Goal: Transaction & Acquisition: Purchase product/service

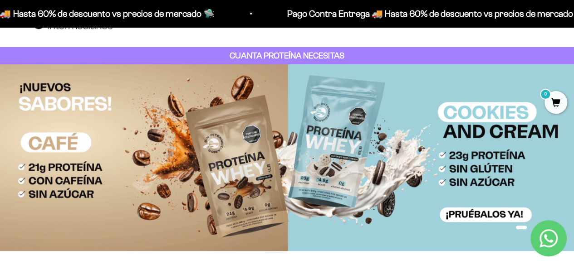
scroll to position [30, 0]
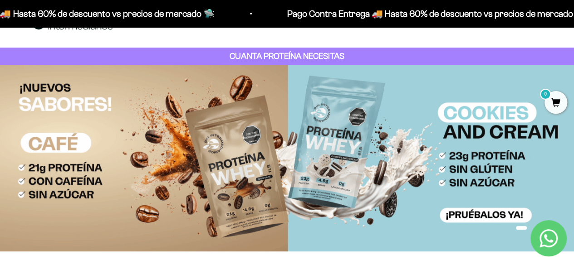
click at [402, 196] on img at bounding box center [287, 158] width 574 height 187
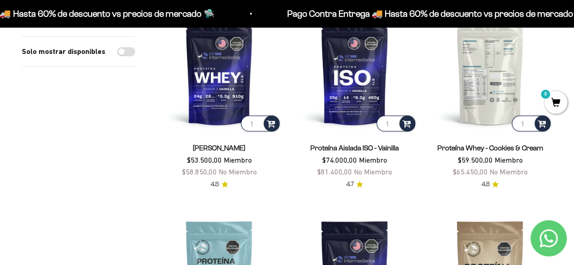
scroll to position [321, 0]
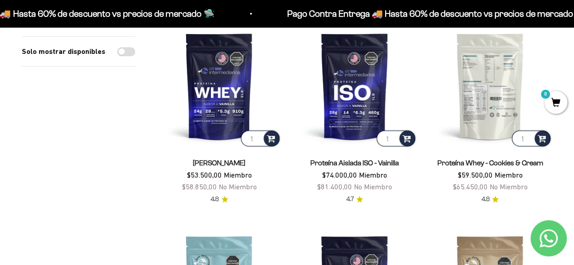
click at [484, 78] on img at bounding box center [490, 86] width 124 height 124
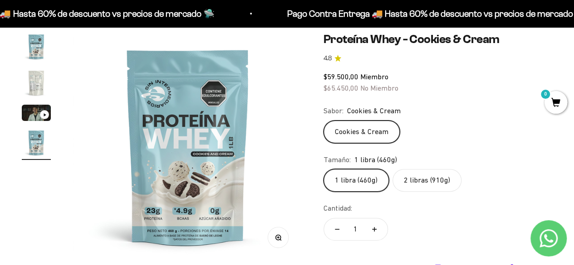
click at [419, 171] on label "2 libras (910g)" at bounding box center [426, 180] width 69 height 23
click at [323, 169] on input "2 libras (910g)" at bounding box center [323, 169] width 0 height 0
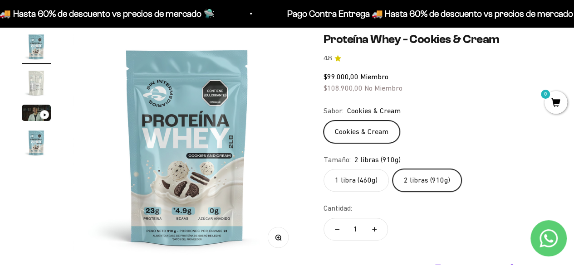
click at [365, 176] on label "1 libra (460g)" at bounding box center [355, 180] width 65 height 23
click at [323, 169] on input "1 libra (460g)" at bounding box center [323, 169] width 0 height 0
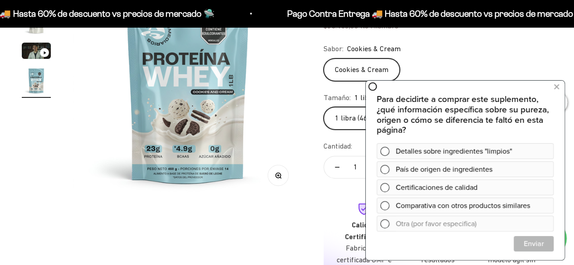
scroll to position [147, 0]
